Goal: Navigation & Orientation: Find specific page/section

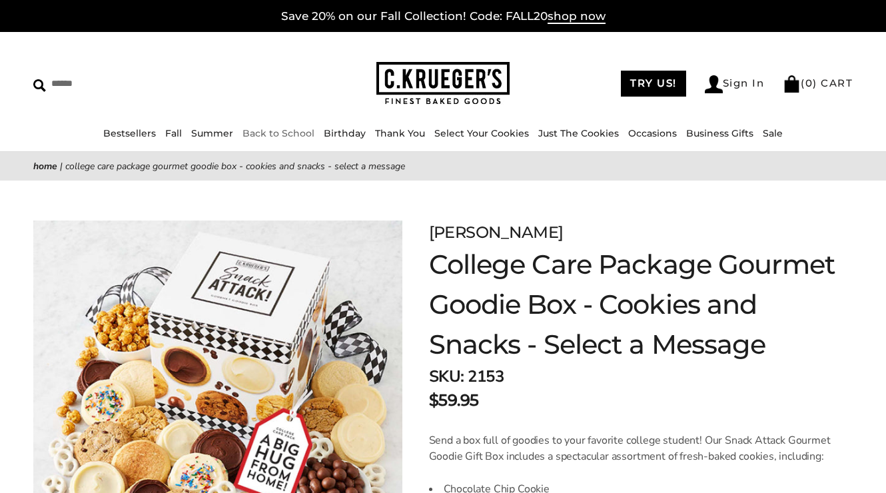
click at [271, 133] on link "Back to School" at bounding box center [278, 133] width 72 height 12
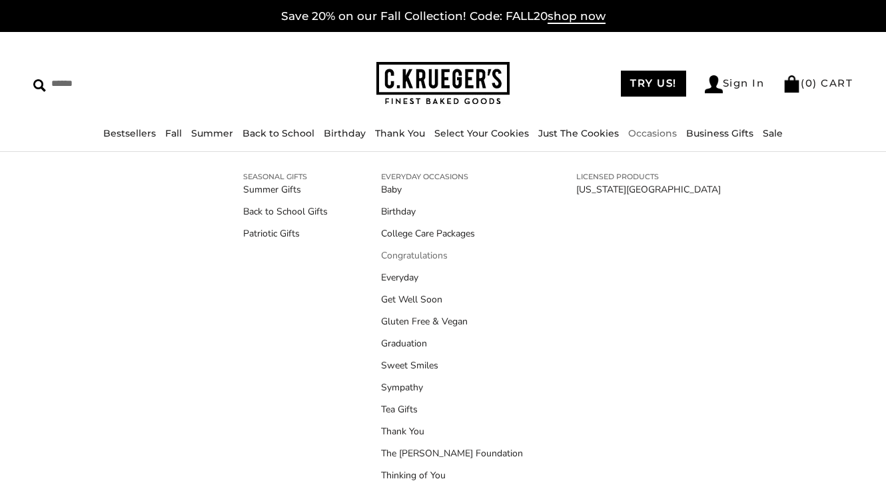
click at [402, 254] on link "Congratulations" at bounding box center [452, 255] width 142 height 14
